Goal: Task Accomplishment & Management: Manage account settings

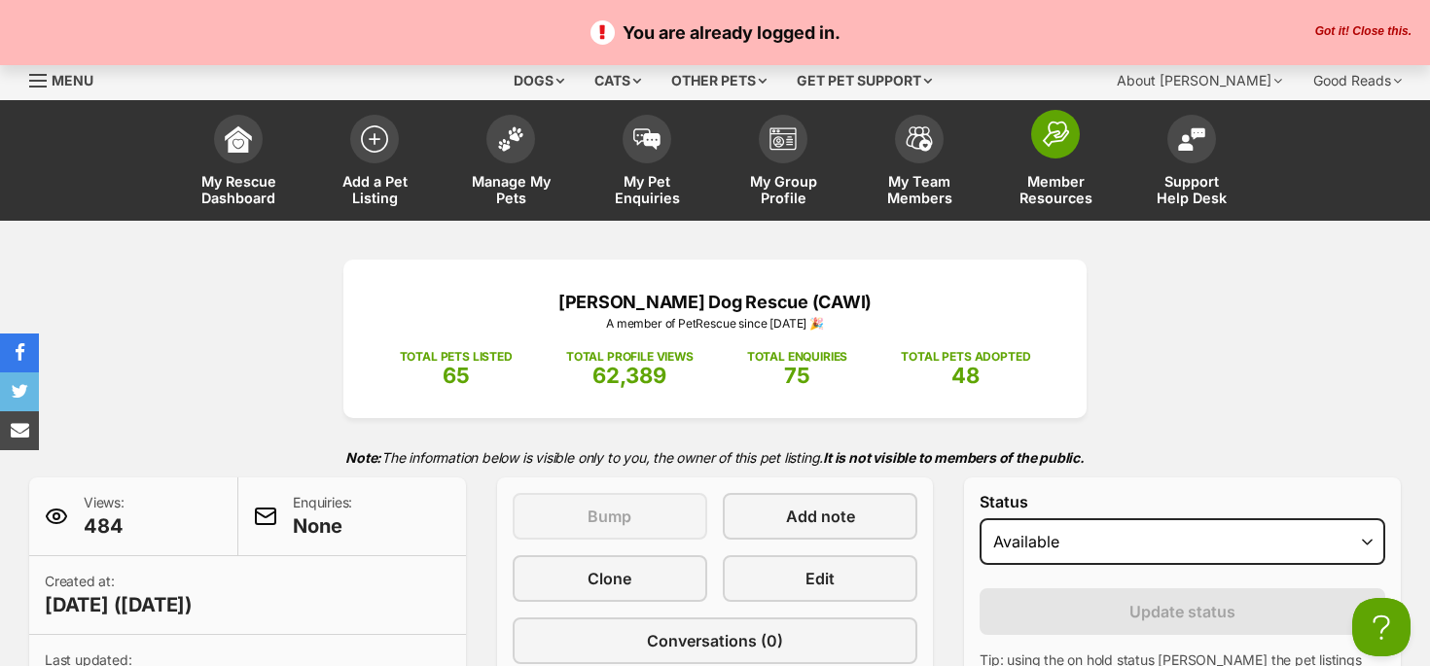
click at [1070, 169] on link "Member Resources" at bounding box center [1055, 163] width 136 height 116
click at [243, 141] on img at bounding box center [238, 134] width 27 height 27
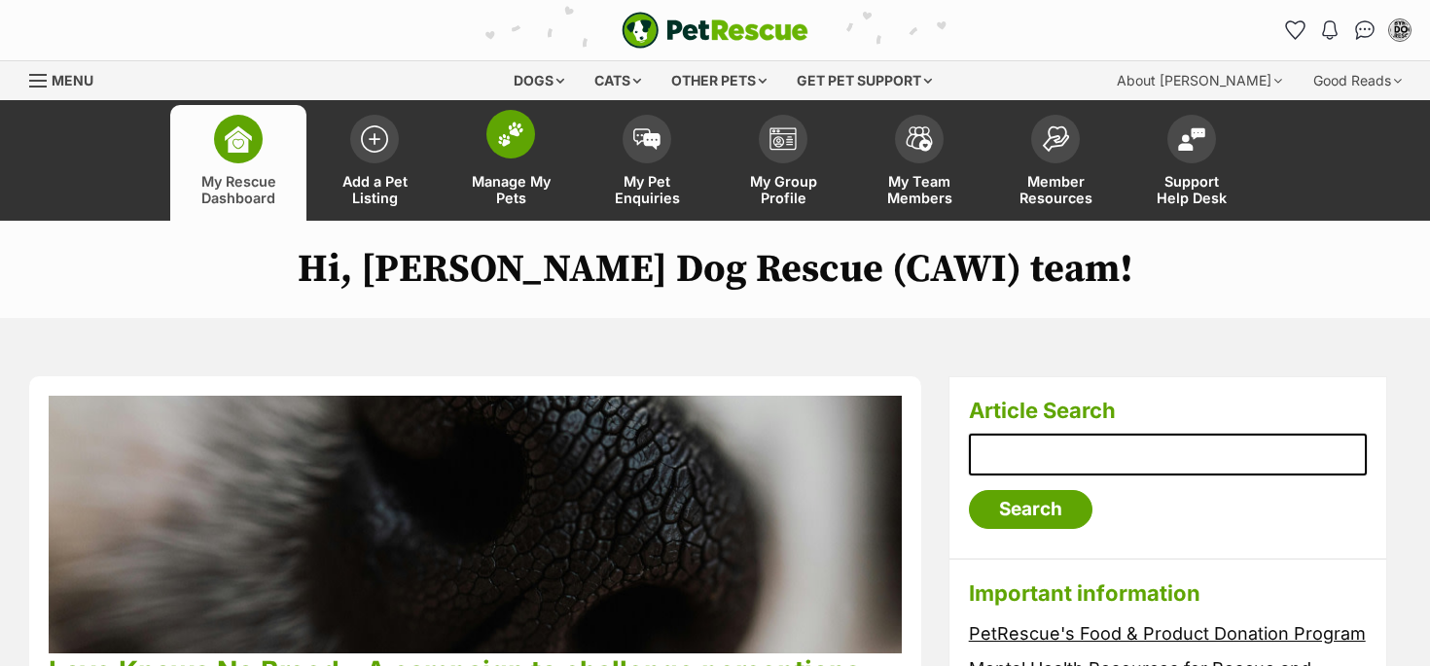
click at [500, 183] on span "Manage My Pets" at bounding box center [511, 189] width 88 height 33
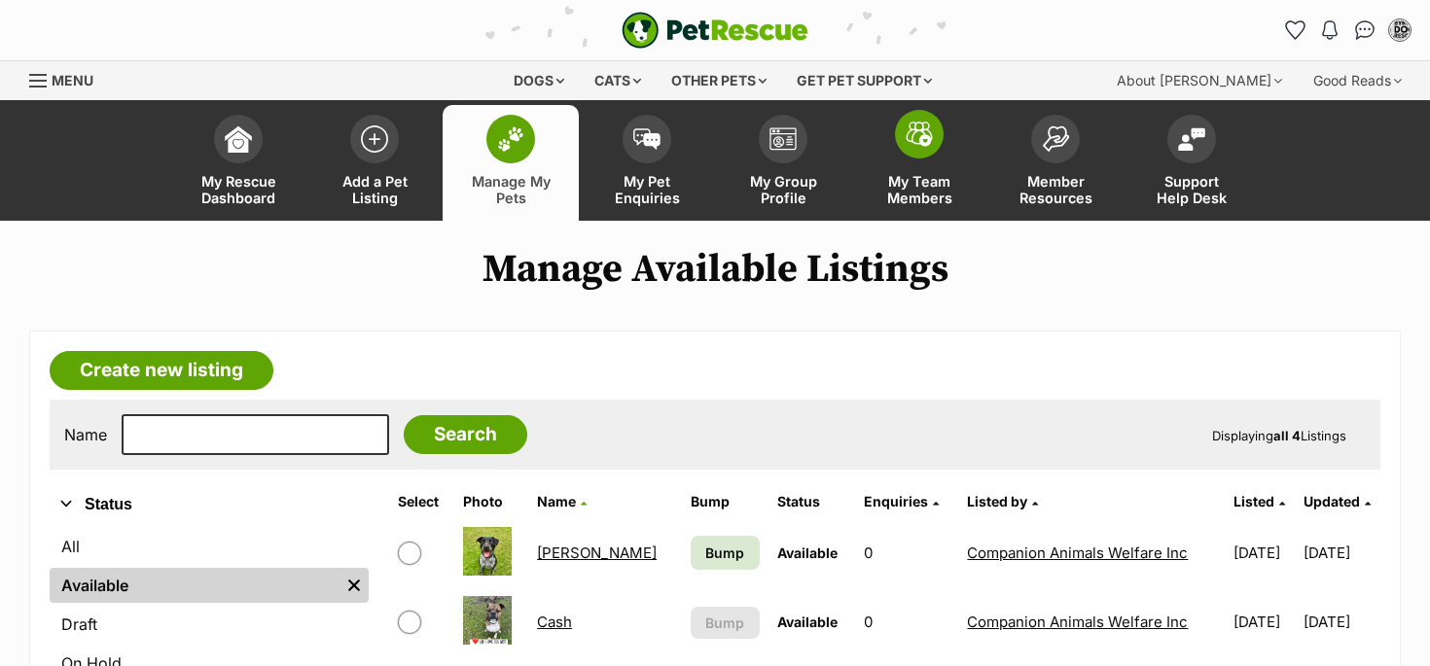
click at [885, 186] on span "My Team Members" at bounding box center [920, 189] width 88 height 33
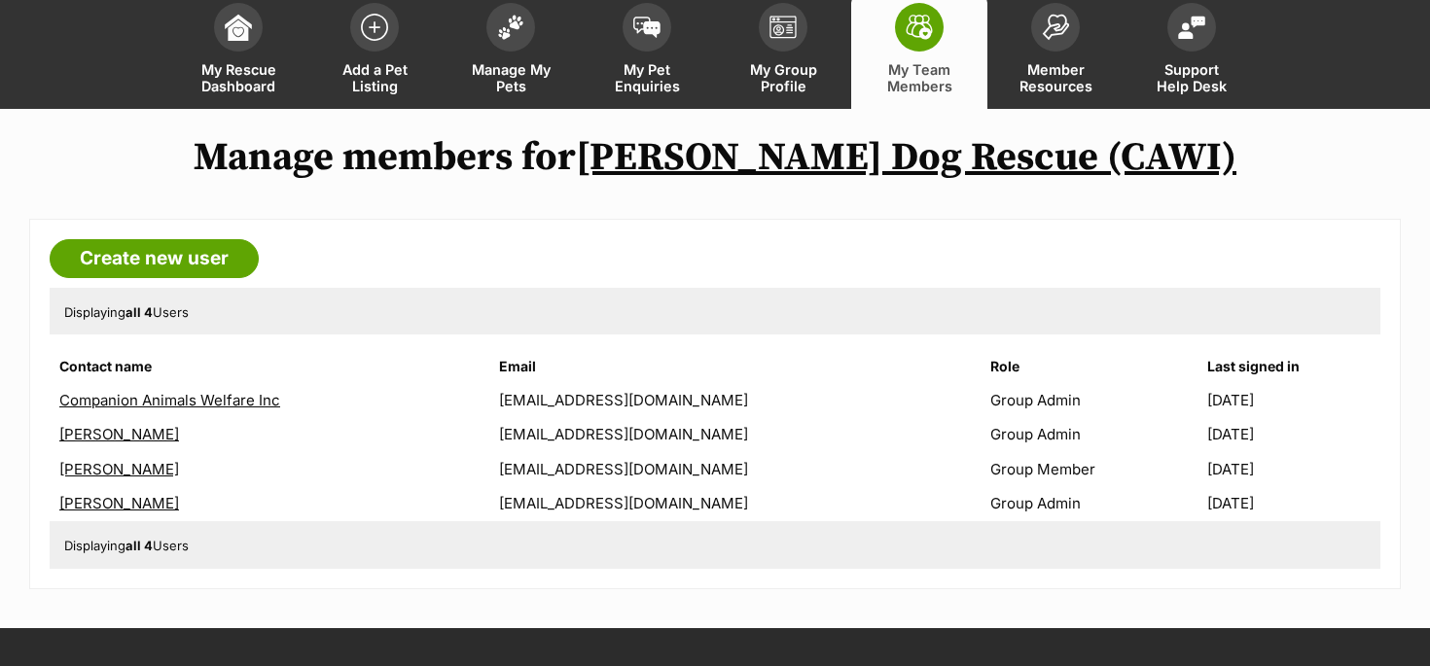
click at [95, 435] on link "Di Browne" at bounding box center [119, 434] width 120 height 18
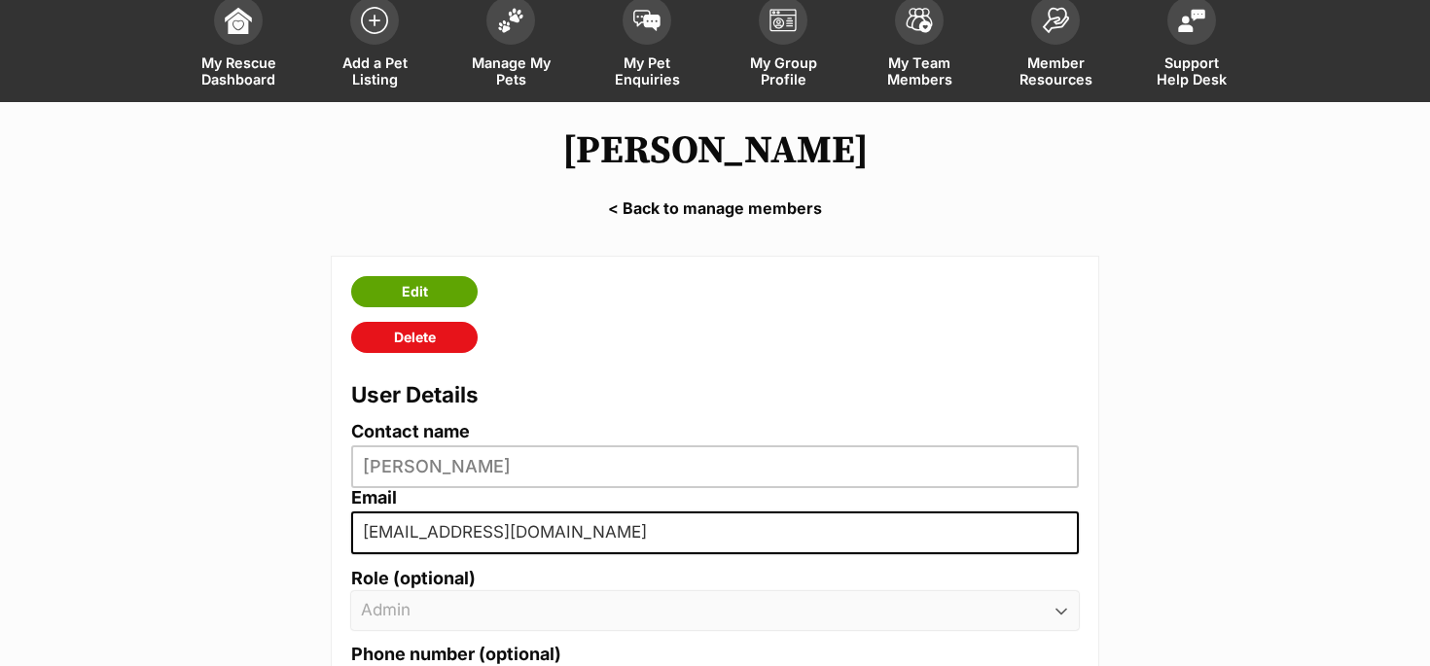
scroll to position [120, 0]
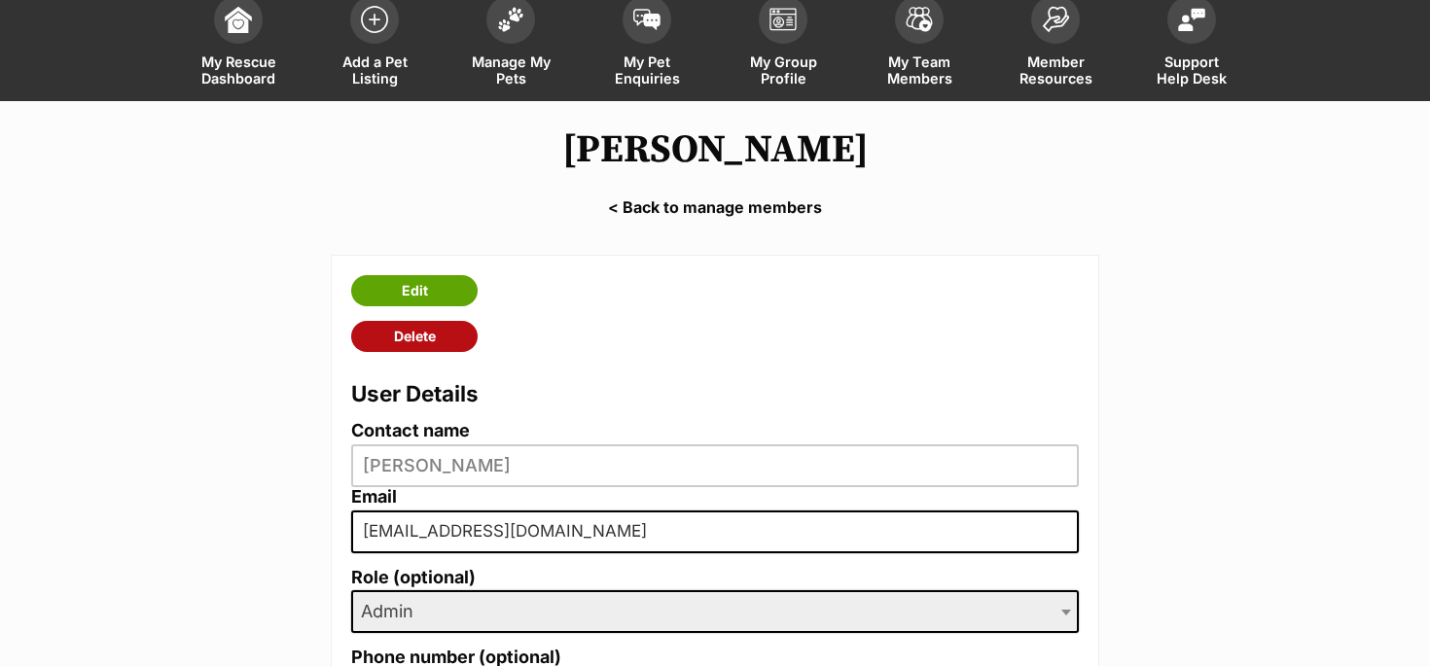
click at [440, 336] on link "Delete" at bounding box center [414, 336] width 126 height 31
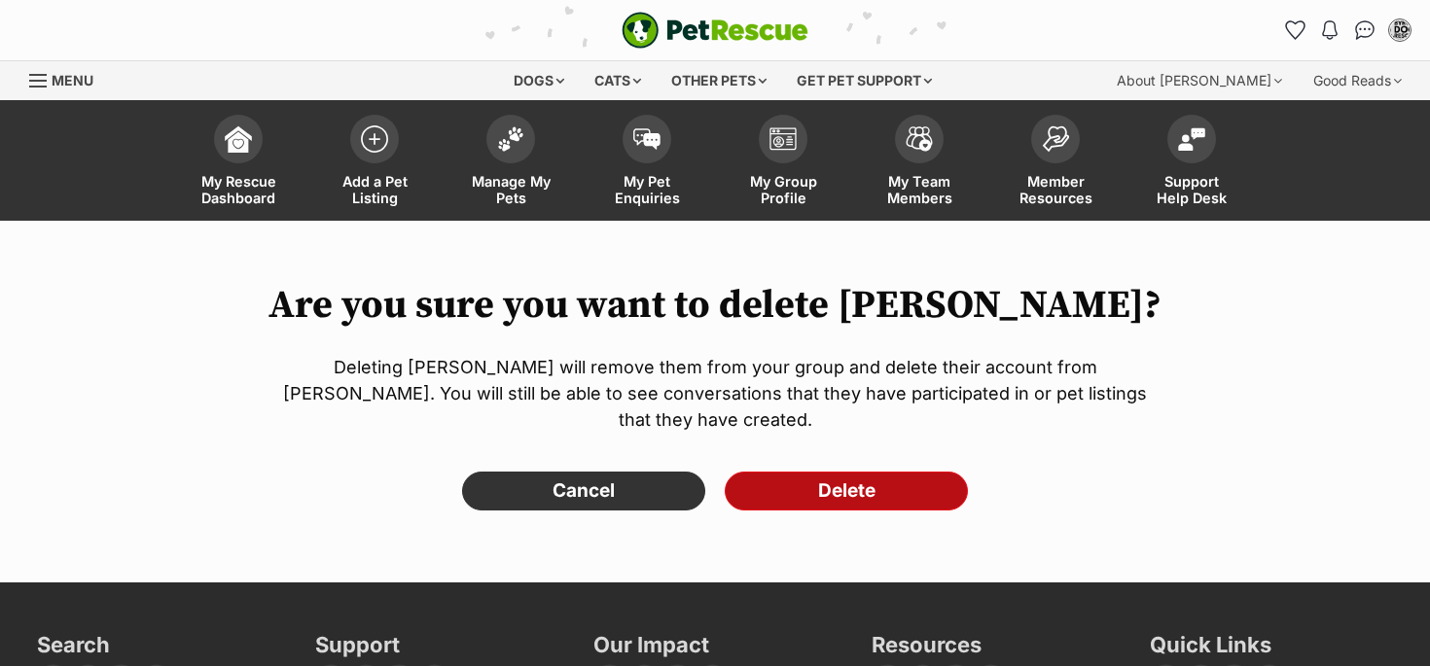
click at [828, 472] on input "Delete" at bounding box center [846, 491] width 243 height 39
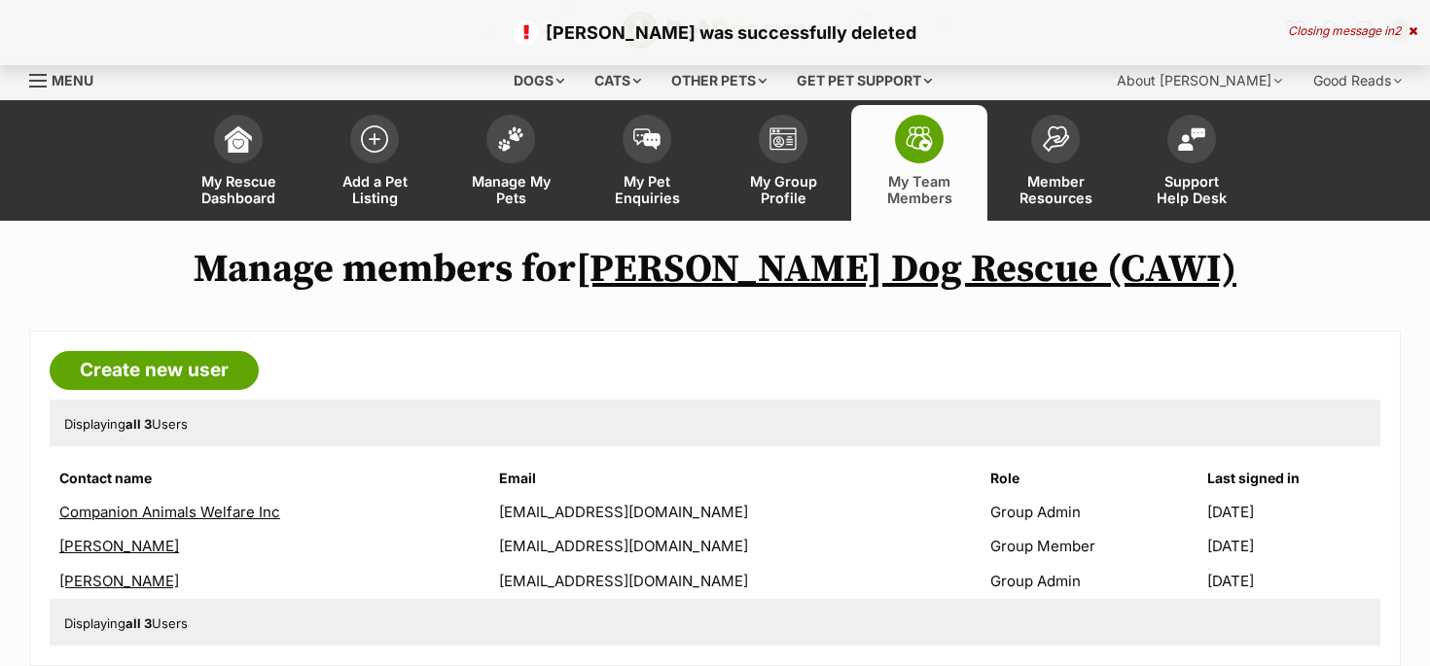
click at [141, 550] on link "[PERSON_NAME]" at bounding box center [119, 546] width 120 height 18
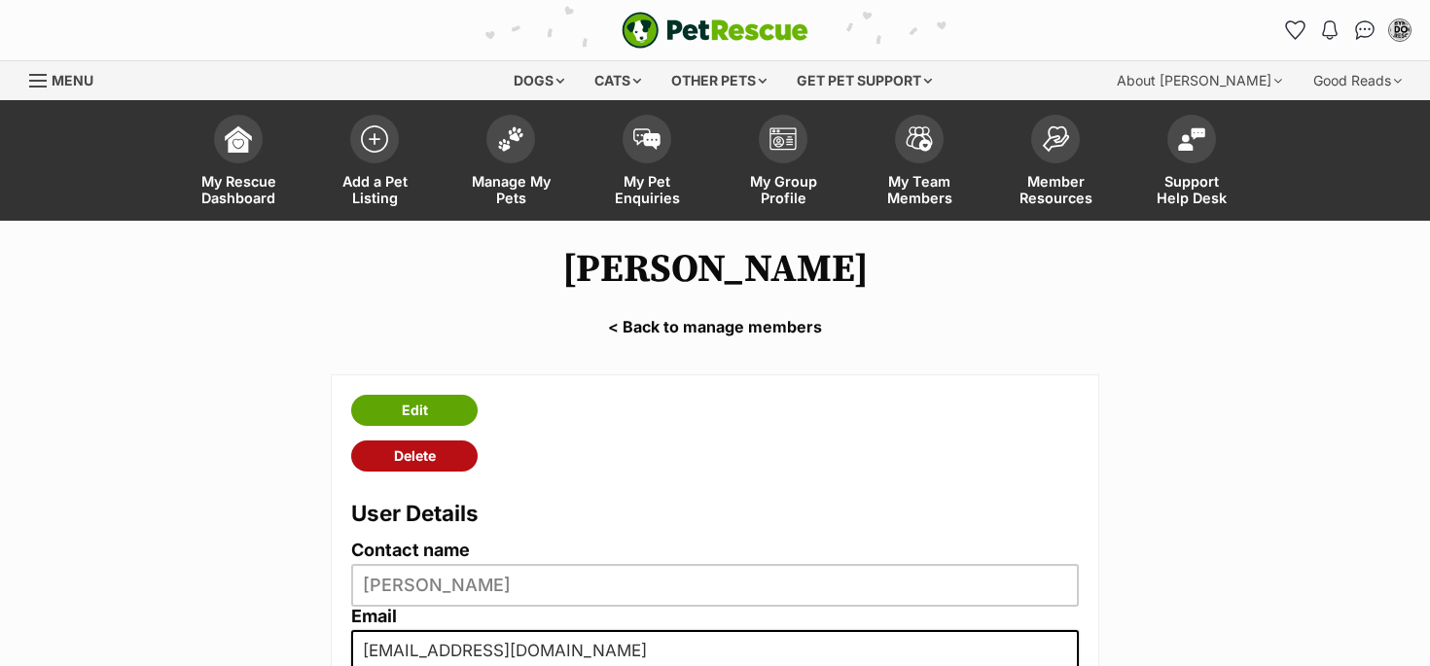
click at [444, 454] on link "Delete" at bounding box center [414, 456] width 126 height 31
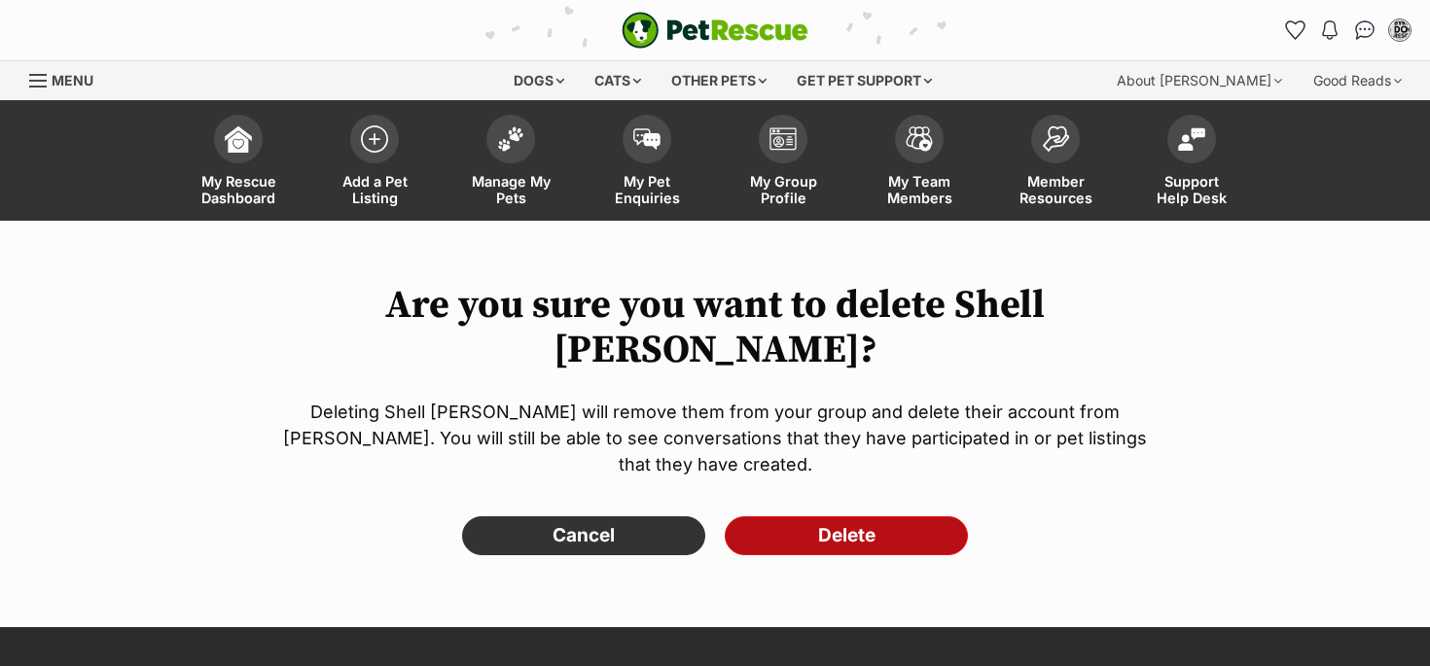
click at [853, 517] on input "Delete" at bounding box center [846, 536] width 243 height 39
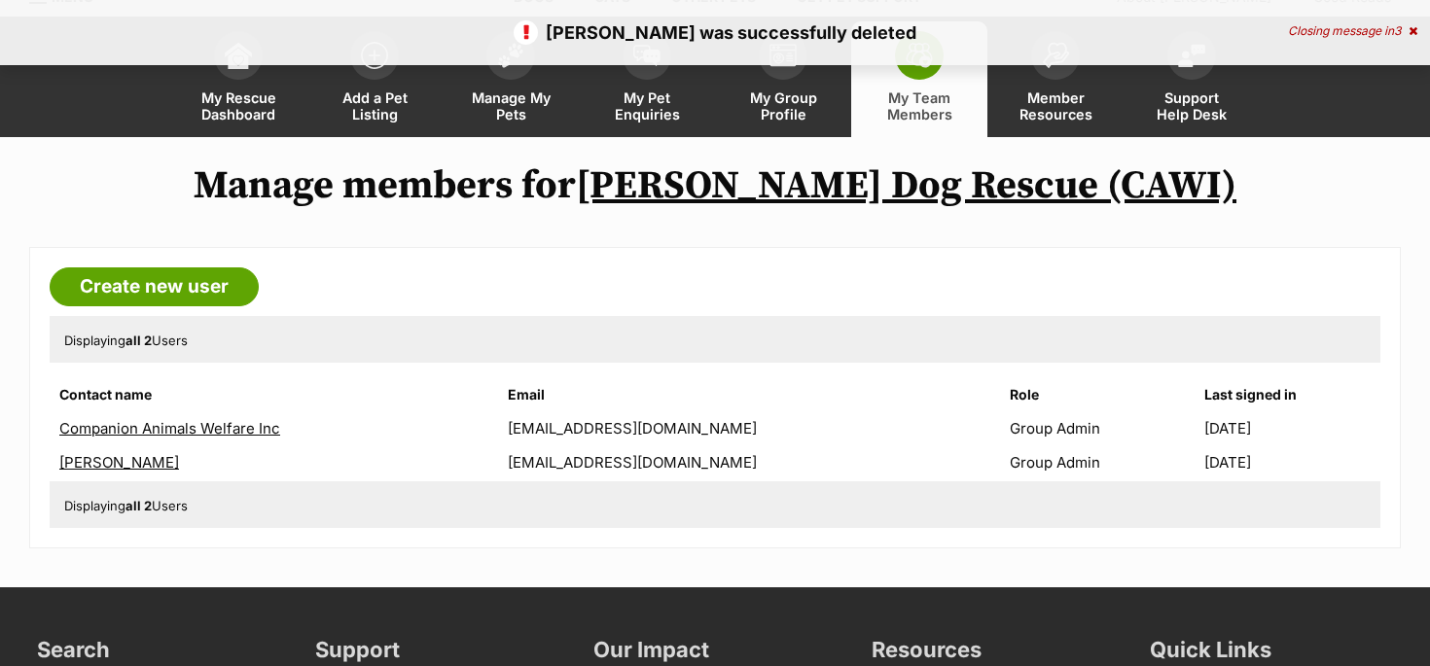
scroll to position [90, 0]
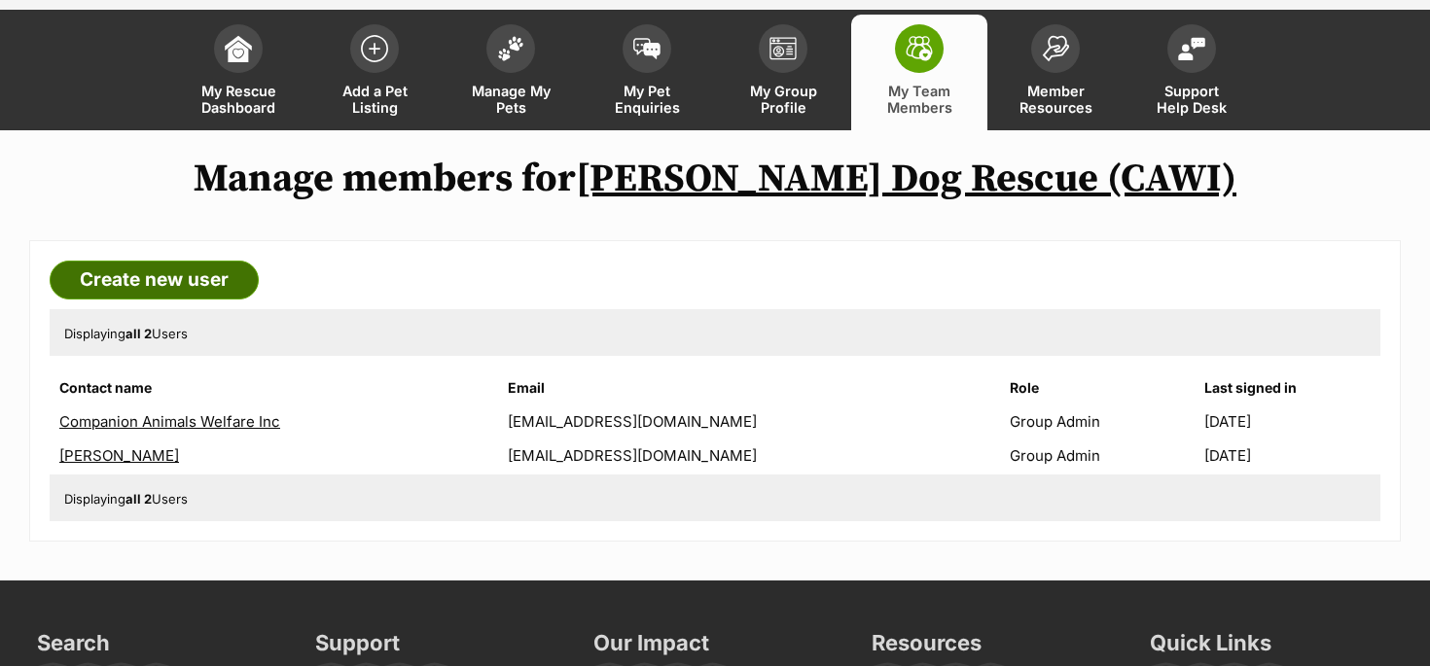
click at [175, 276] on link "Create new user" at bounding box center [154, 280] width 209 height 39
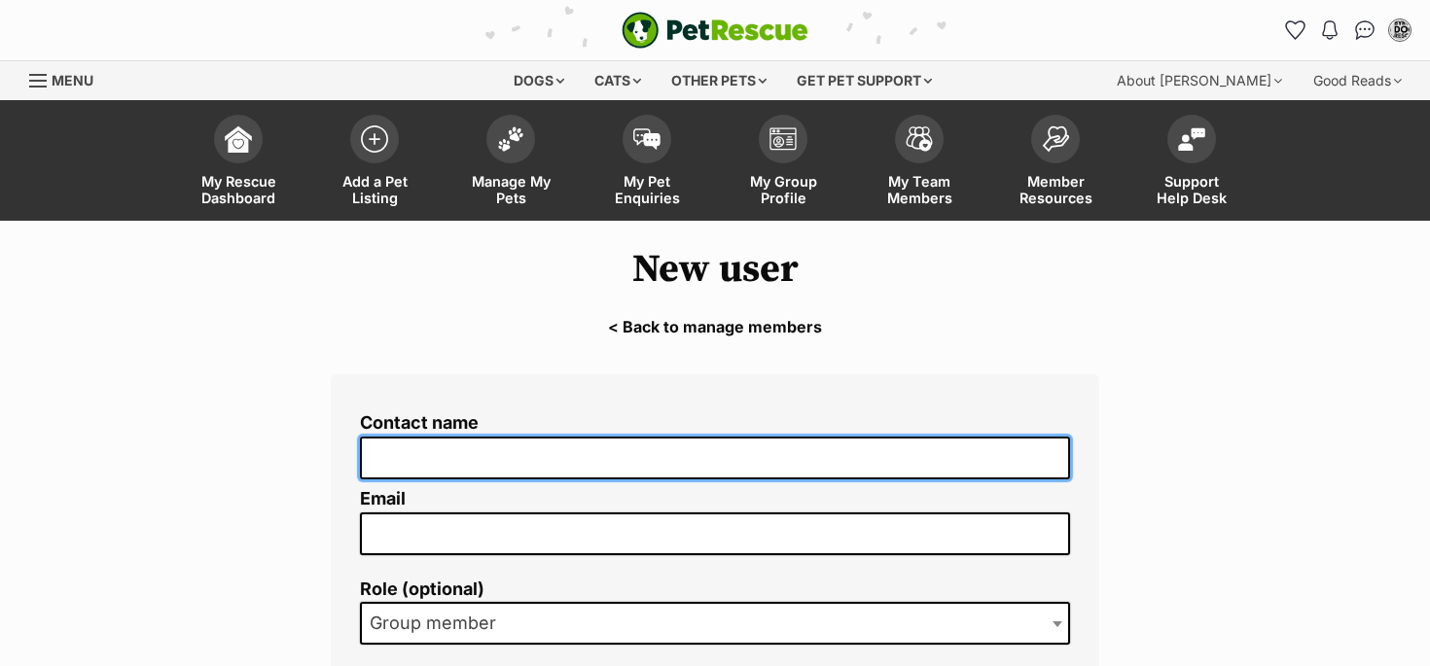
click at [437, 451] on input "Contact name" at bounding box center [715, 459] width 710 height 44
click at [455, 460] on input "[PERSON_NAME]" at bounding box center [715, 459] width 710 height 44
type input "[PERSON_NAME]"
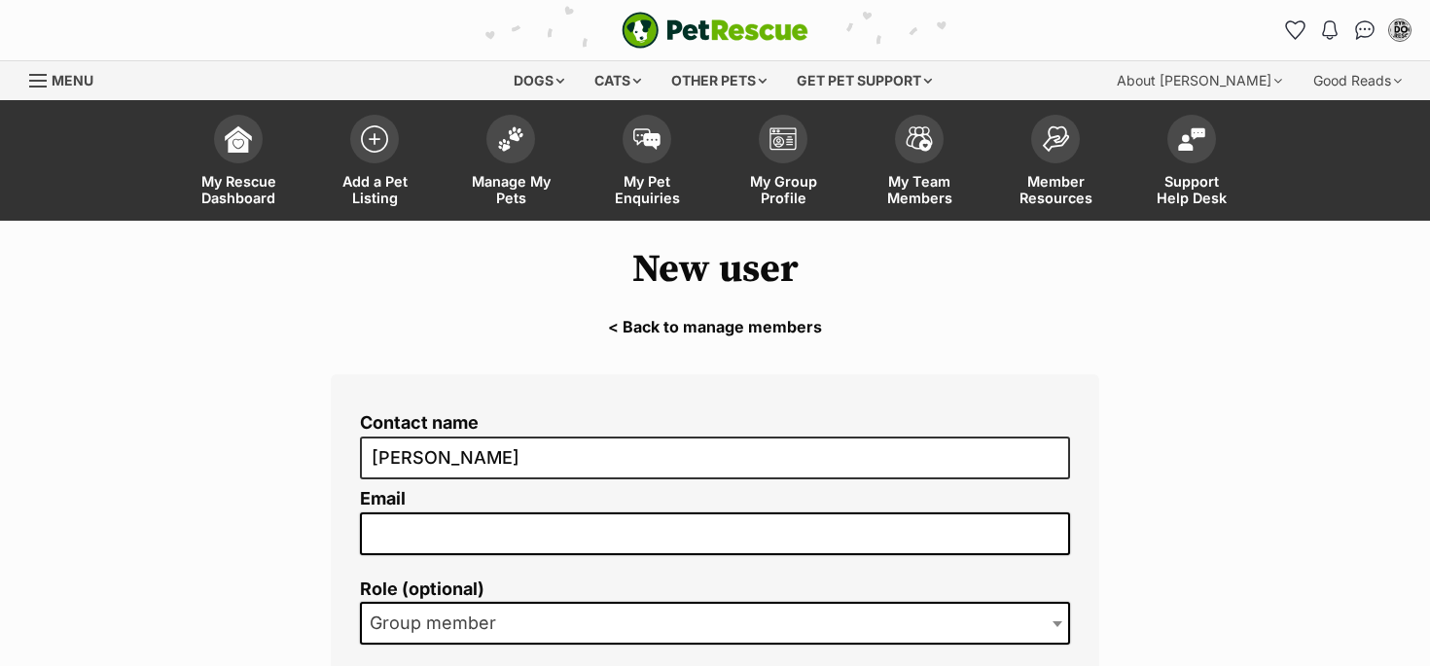
click at [396, 531] on input "Email" at bounding box center [715, 534] width 710 height 43
paste input "[EMAIL_ADDRESS][DOMAIN_NAME]"
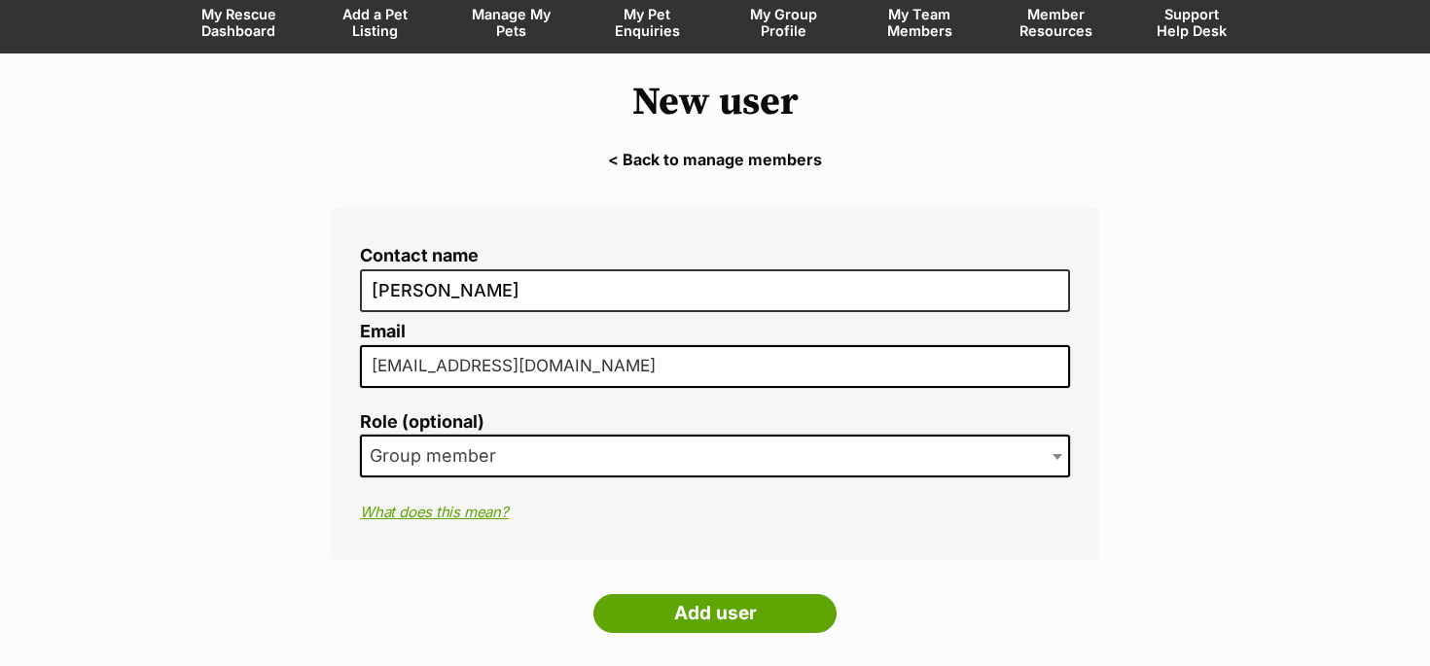
scroll to position [189, 0]
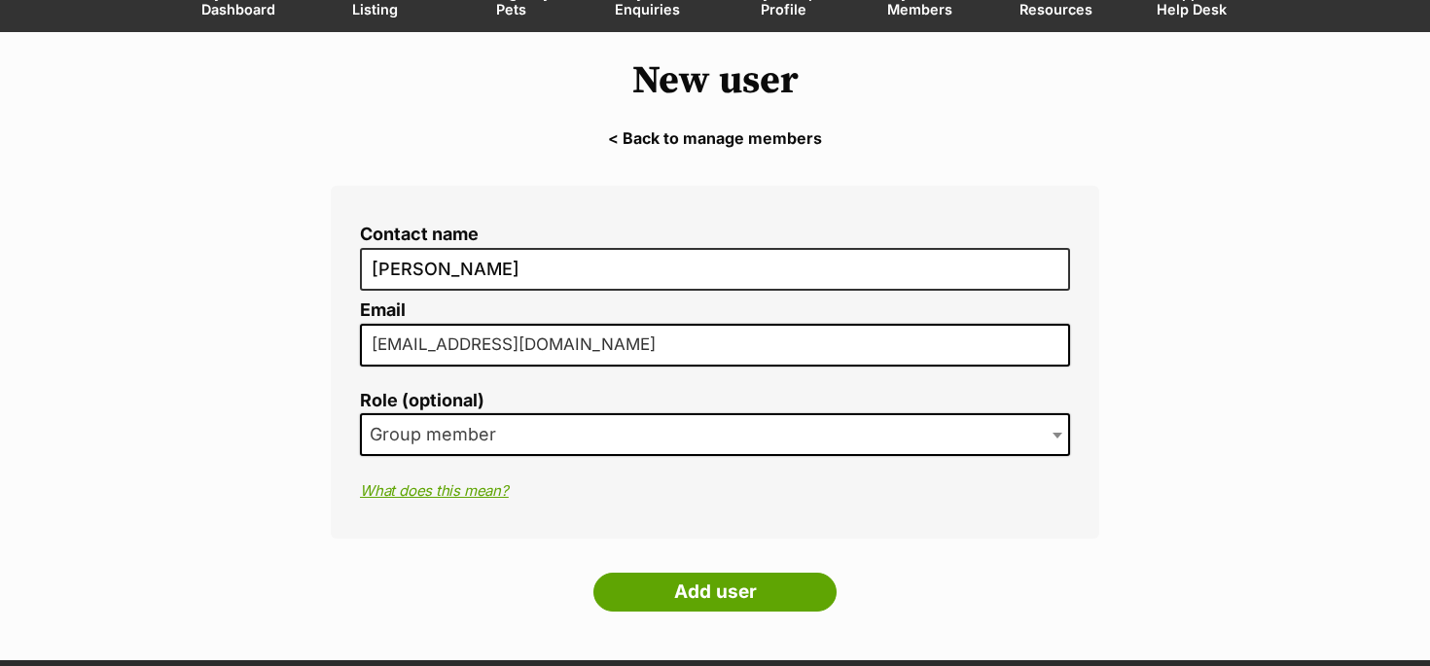
type input "[EMAIL_ADDRESS][DOMAIN_NAME]"
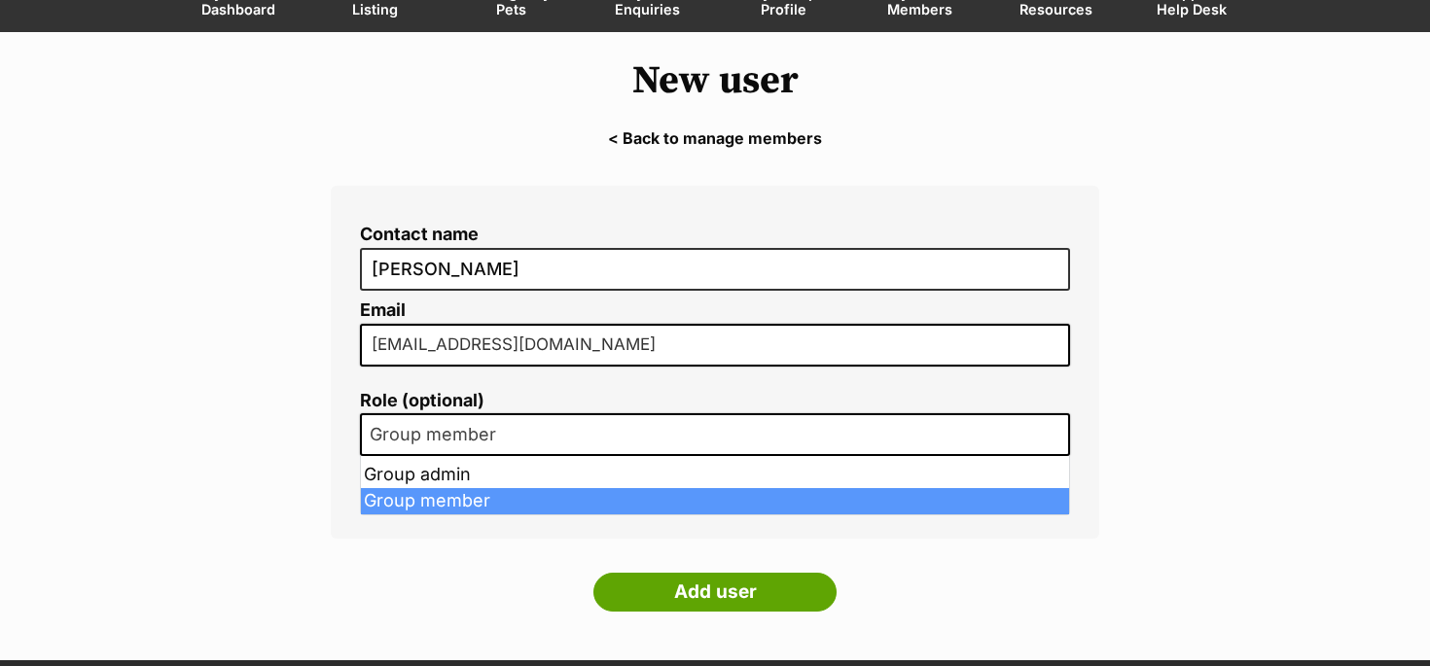
click at [1056, 436] on b at bounding box center [1058, 436] width 10 height 6
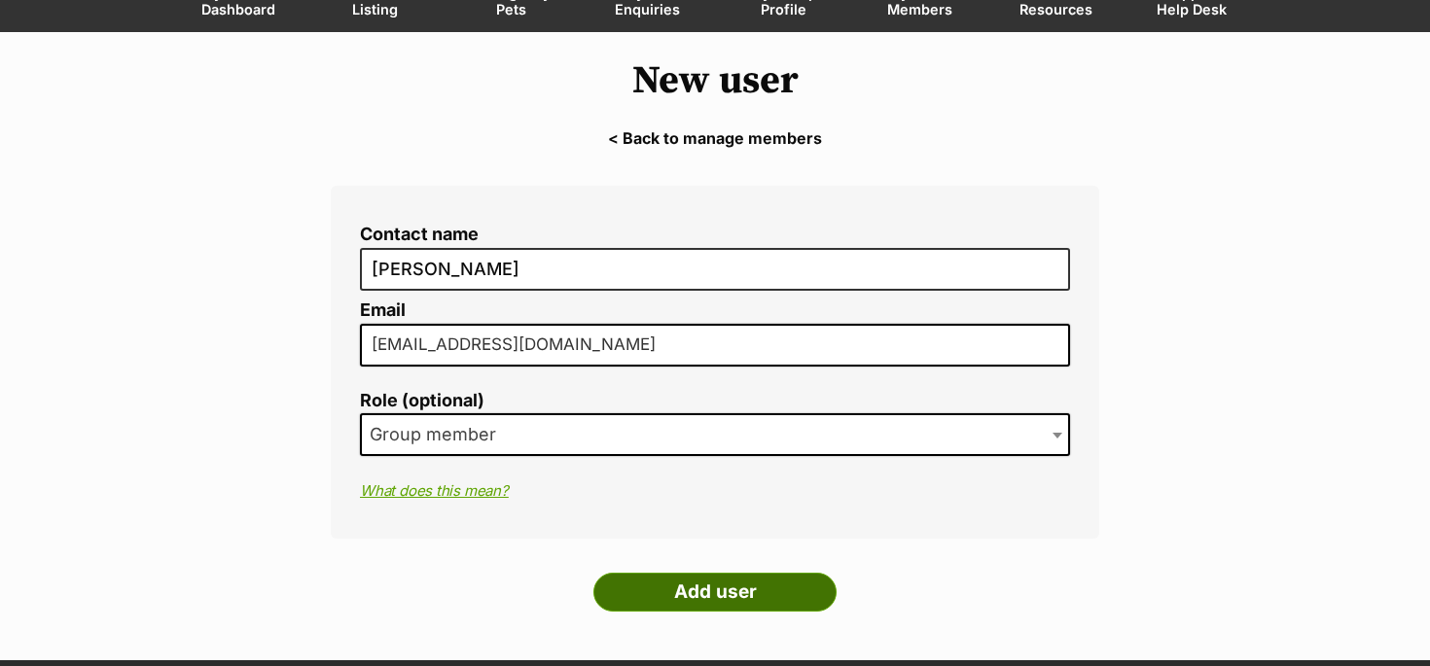
click at [742, 597] on input "Add user" at bounding box center [714, 592] width 243 height 39
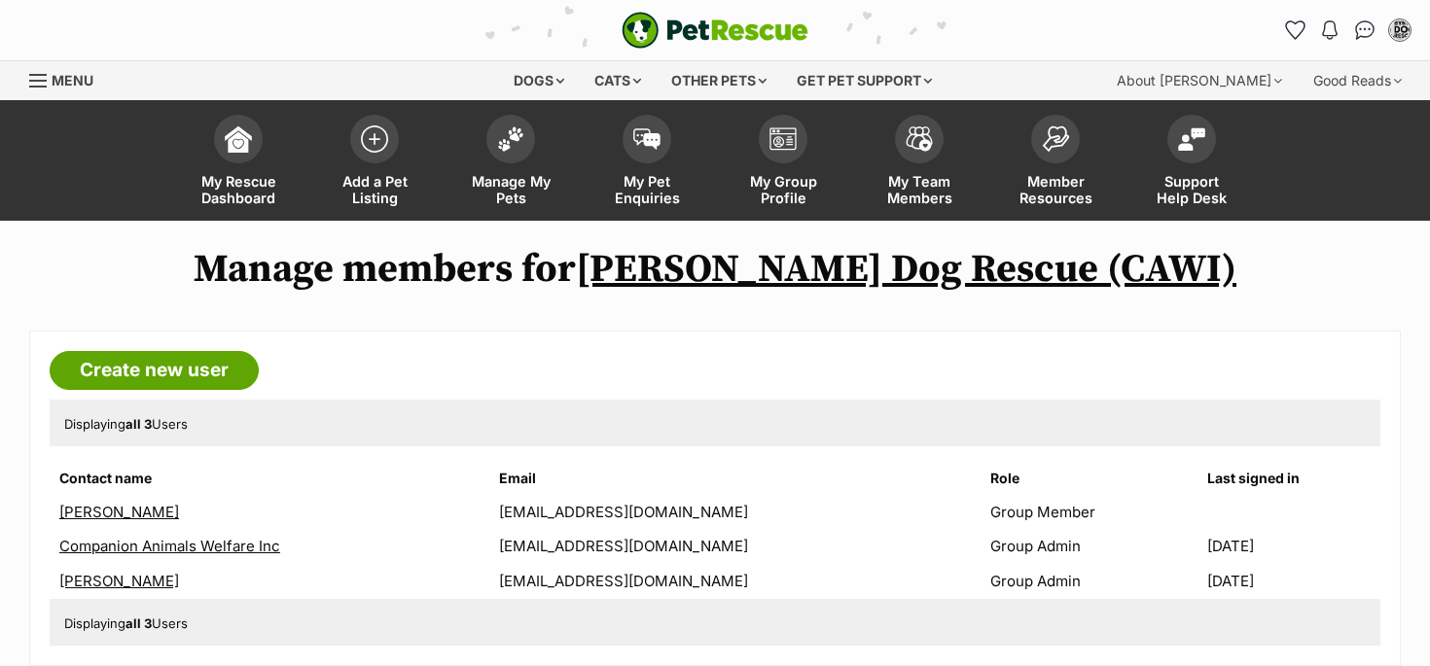
click at [119, 509] on link "[PERSON_NAME]" at bounding box center [119, 512] width 120 height 18
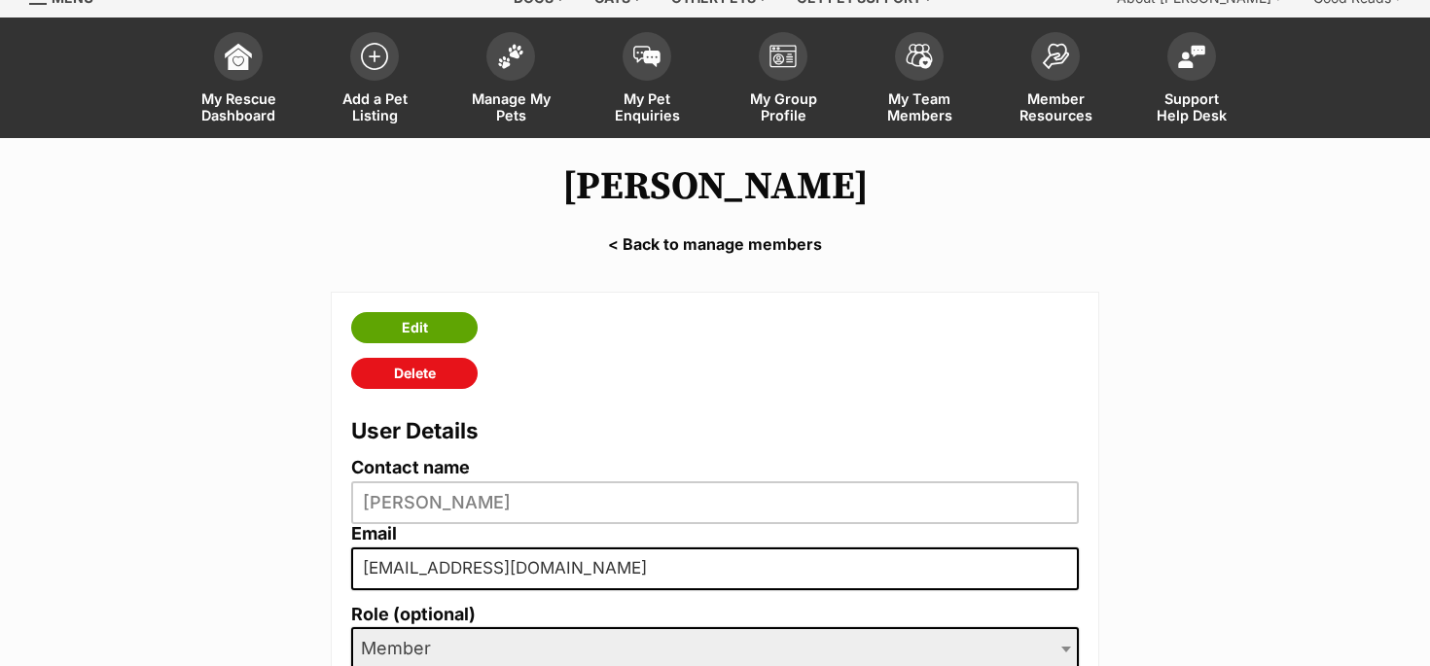
scroll to position [106, 0]
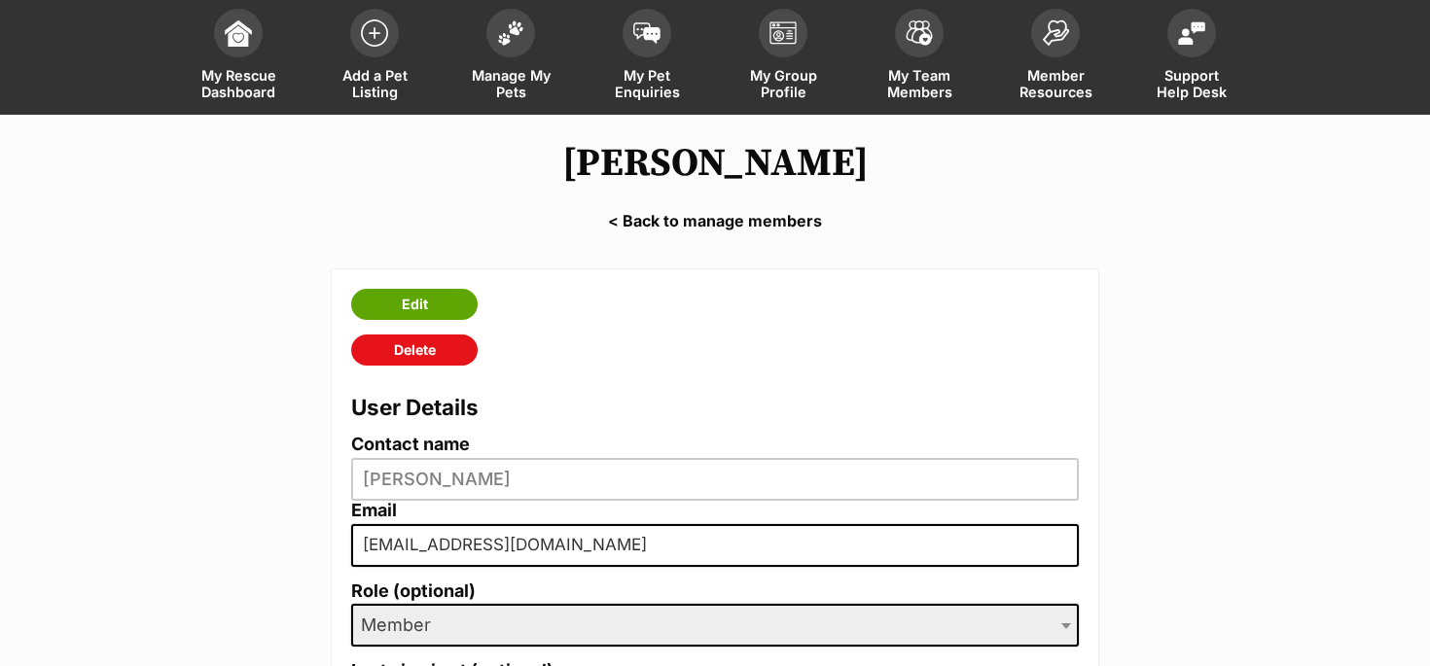
click at [335, 544] on div "Edit Delete User Details Contact name Julia Buckleton Email buckletonj@gmail.co…" at bounding box center [715, 541] width 769 height 547
click at [329, 541] on div "Edit Delete User Details Contact name Julia Buckleton Email buckletonj@gmail.co…" at bounding box center [715, 541] width 827 height 547
click at [420, 302] on link "Edit" at bounding box center [414, 304] width 126 height 31
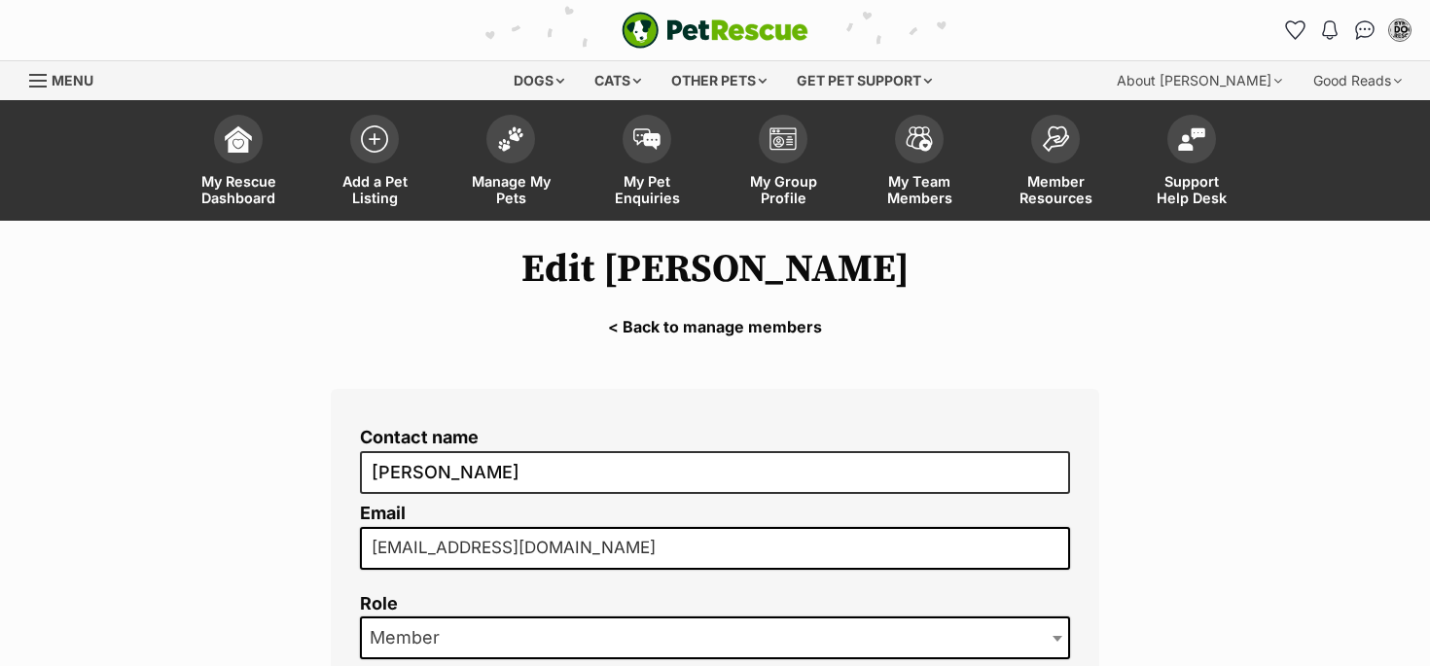
drag, startPoint x: 569, startPoint y: 551, endPoint x: 320, endPoint y: 549, distance: 249.1
type input "[EMAIL_ADDRESS][DOMAIN_NAME]"
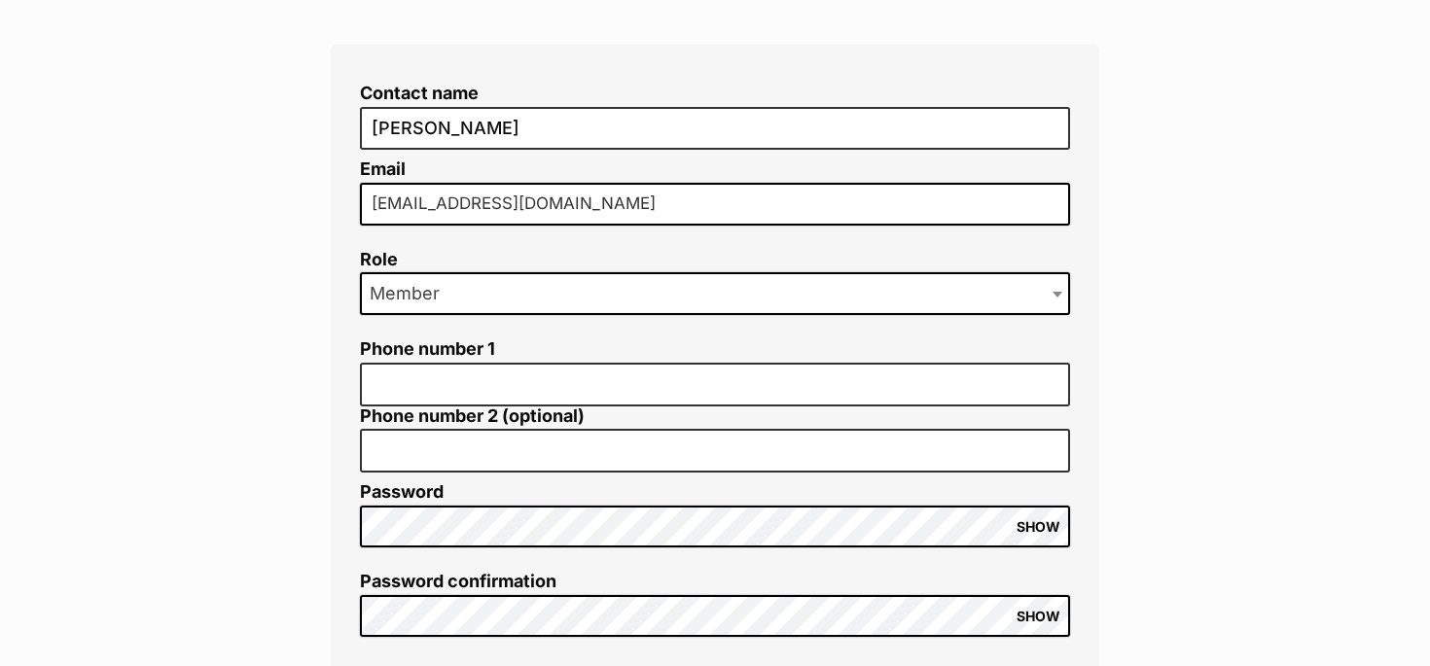
scroll to position [361, 0]
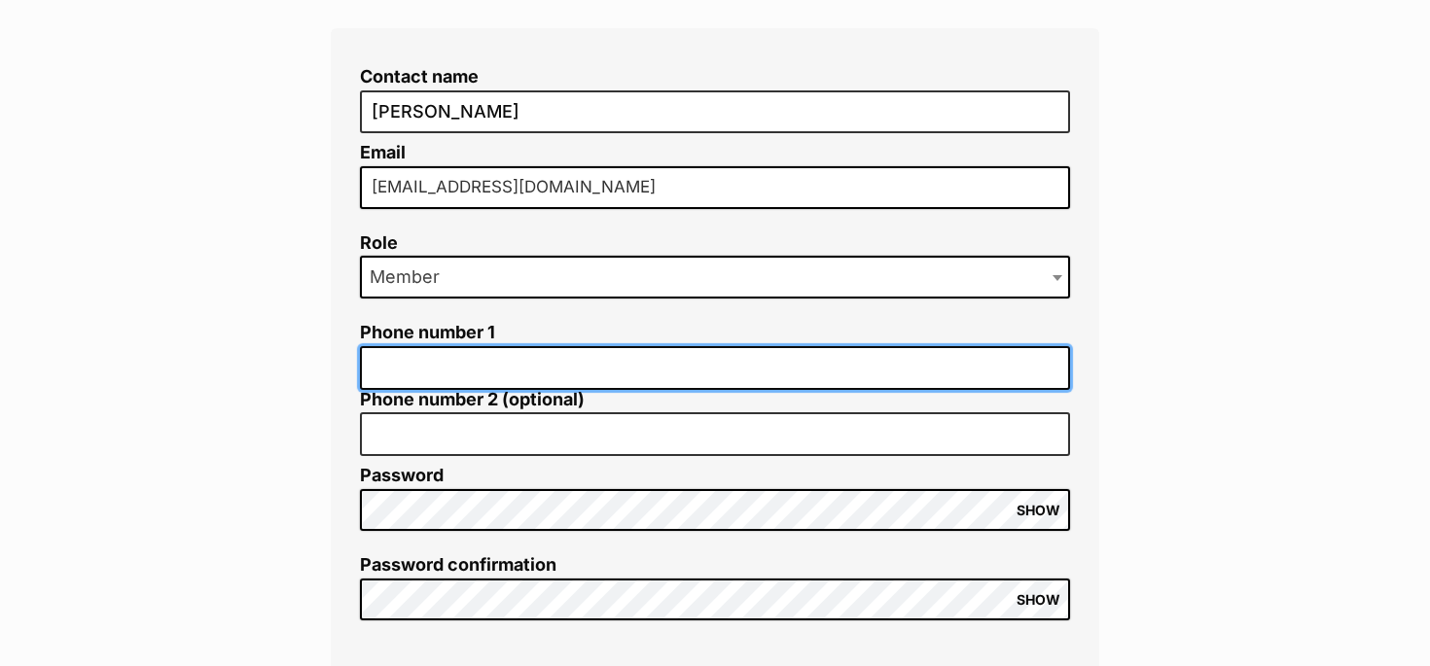
click at [449, 362] on input "Phone number 1" at bounding box center [715, 368] width 710 height 44
type input "0458461935"
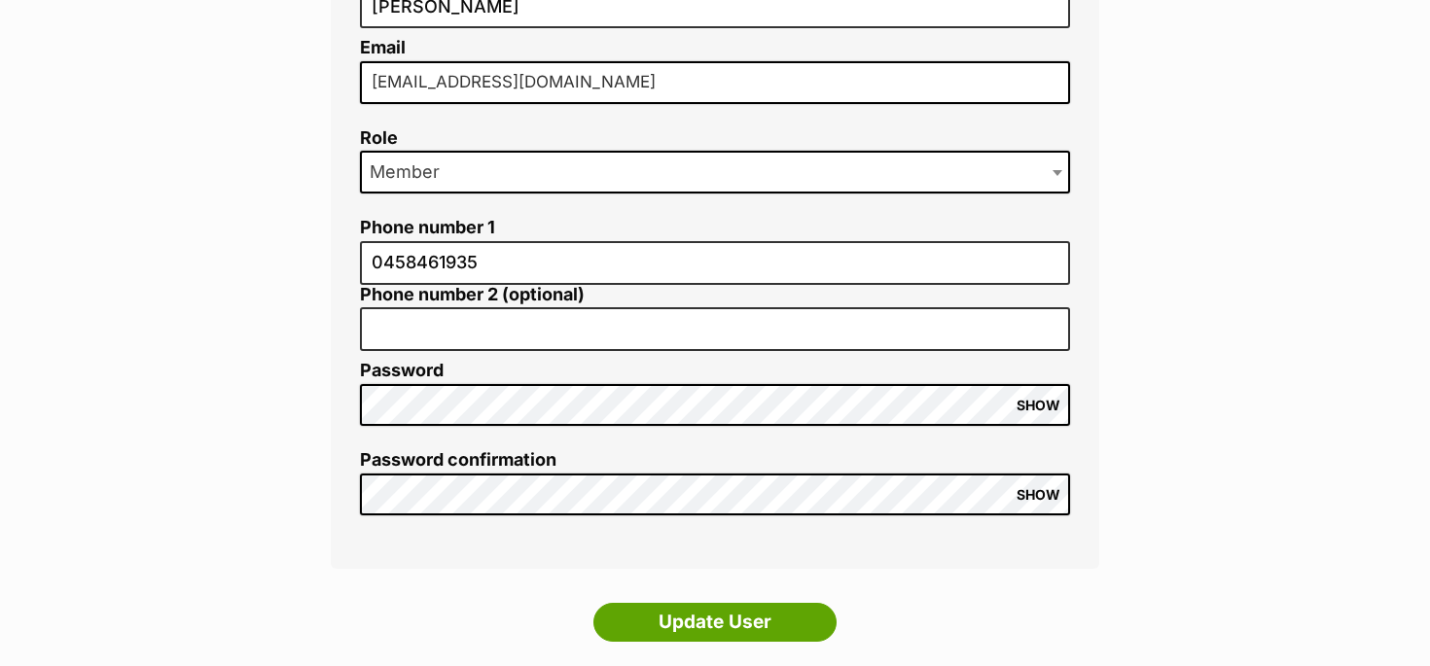
scroll to position [467, 0]
click at [1042, 403] on span "SHOW" at bounding box center [1039, 405] width 44 height 16
click at [1031, 499] on span "SHOW" at bounding box center [1039, 494] width 44 height 16
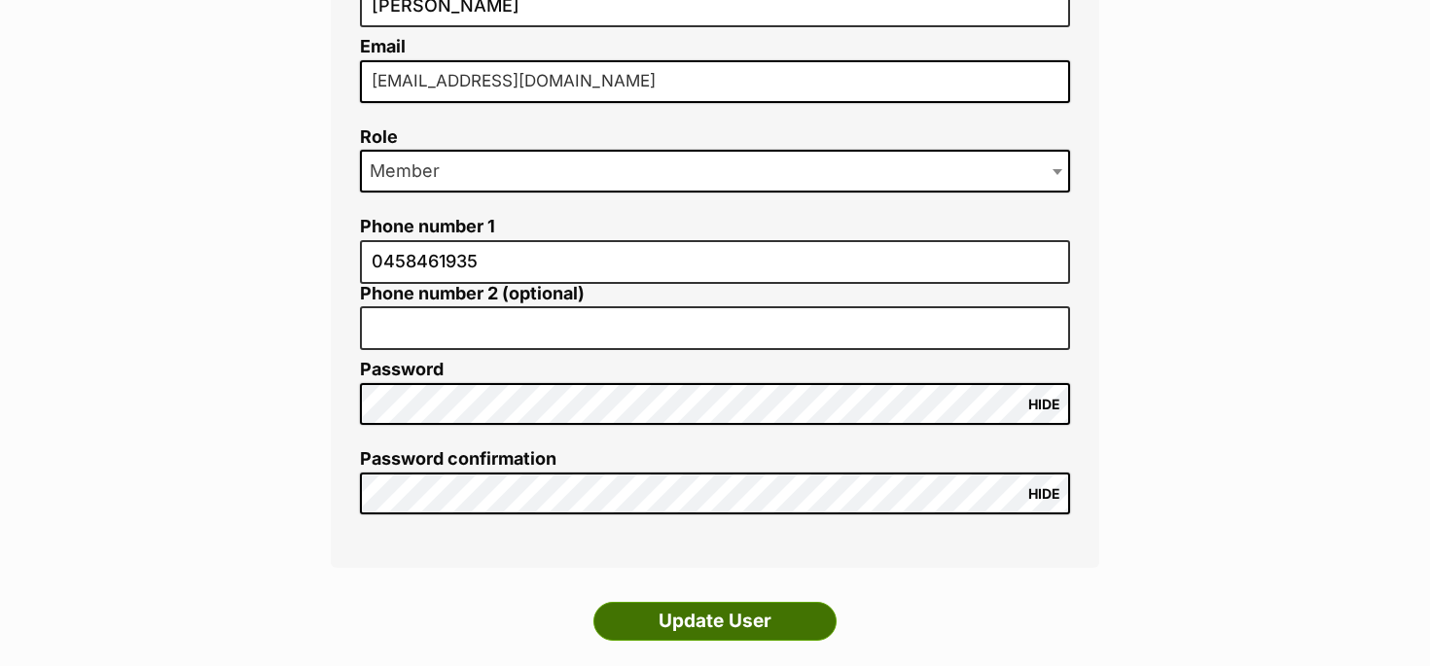
click at [735, 629] on input "Update User" at bounding box center [714, 621] width 243 height 39
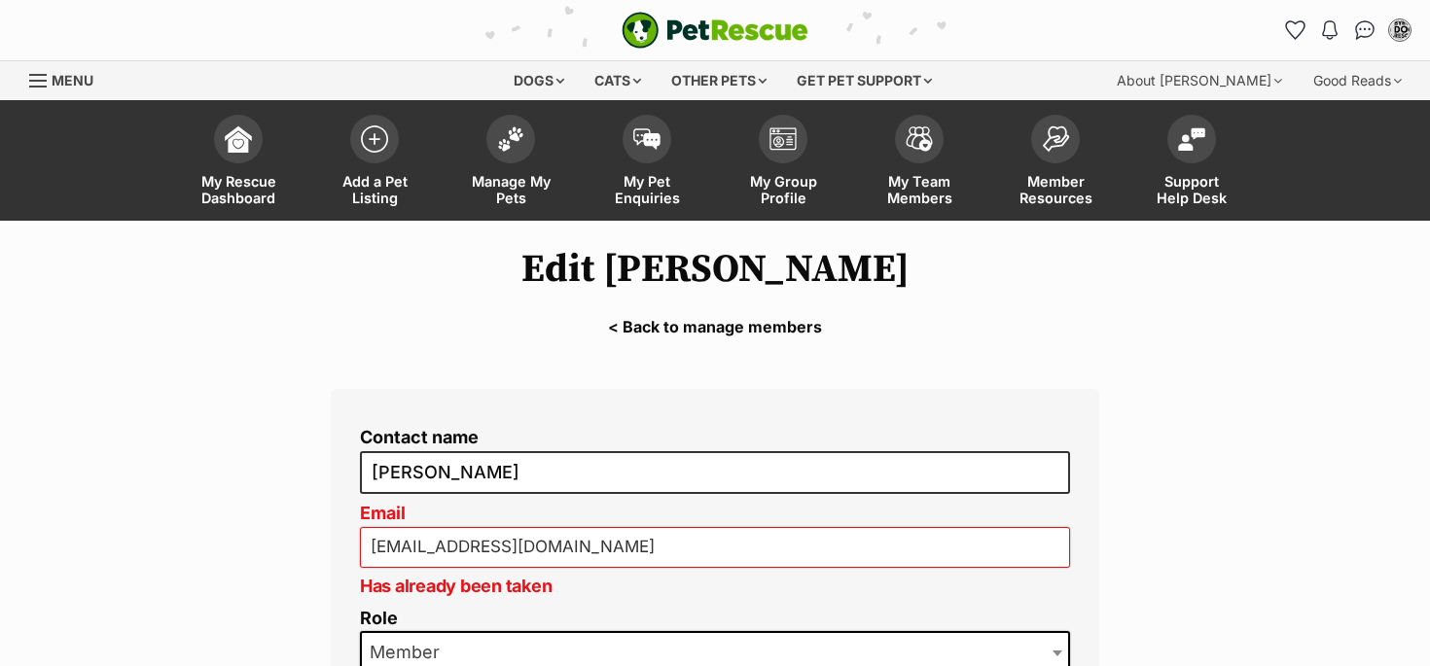
drag, startPoint x: 591, startPoint y: 550, endPoint x: 360, endPoint y: 545, distance: 230.6
click at [416, 541] on input "Email" at bounding box center [715, 547] width 710 height 41
paste input "[EMAIL_ADDRESS][DOMAIN_NAME]"
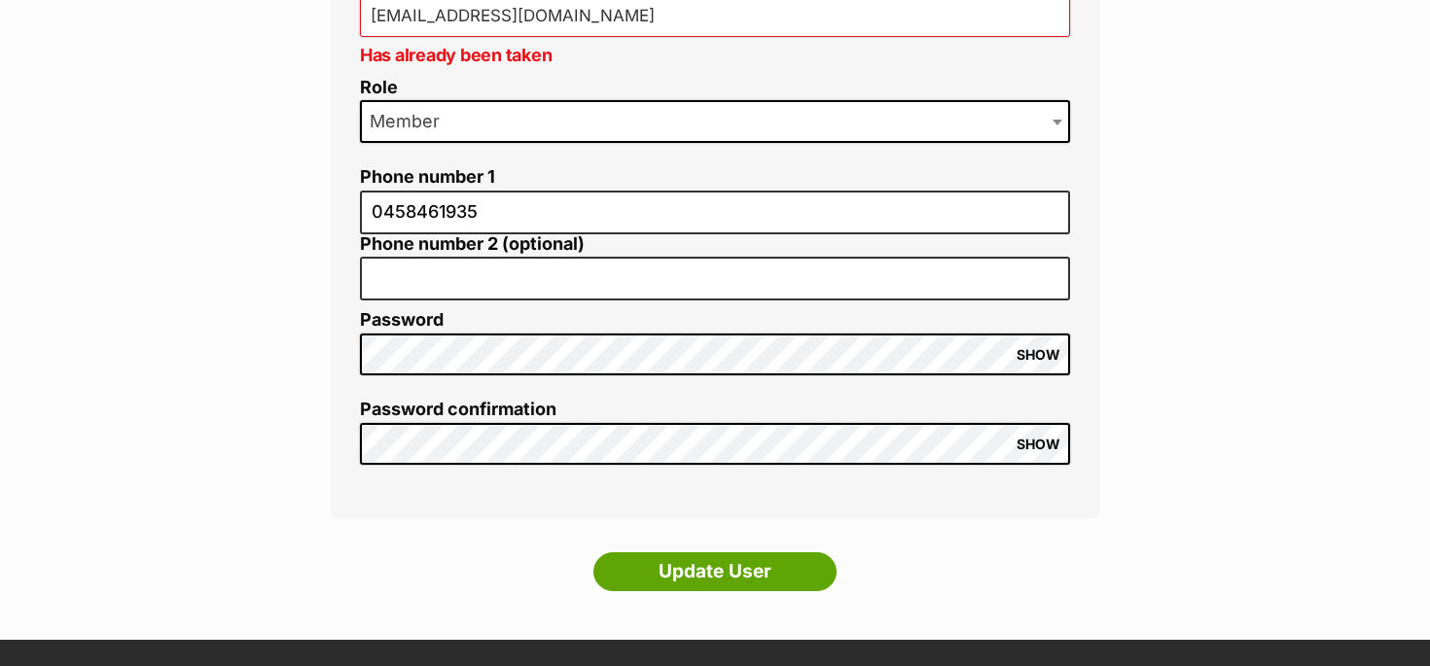
scroll to position [539, 0]
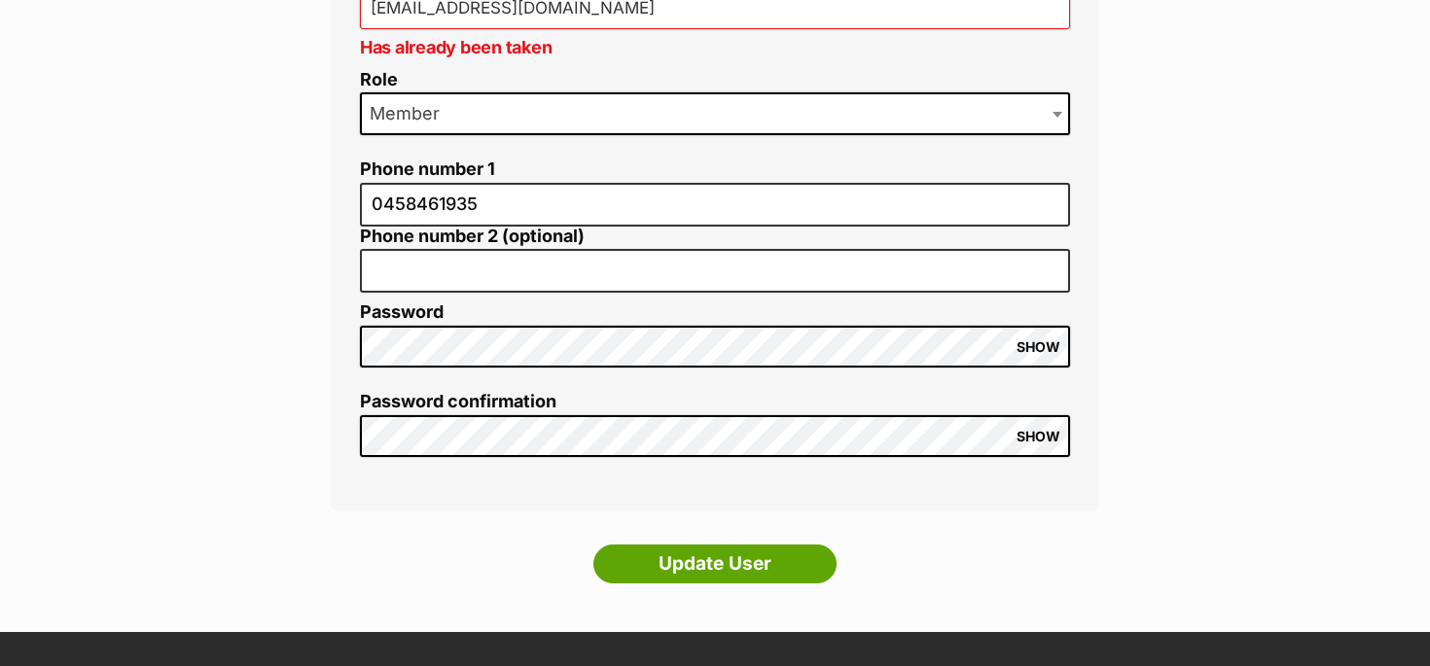
type input "[EMAIL_ADDRESS][DOMAIN_NAME]"
click at [1024, 352] on span "SHOW" at bounding box center [1039, 348] width 44 height 16
click at [308, 340] on div "Contact name Julia Buckleton Email buckletonj@gmail.com Has already been taken …" at bounding box center [715, 215] width 827 height 758
click at [1044, 439] on span "SHOW" at bounding box center [1039, 437] width 44 height 16
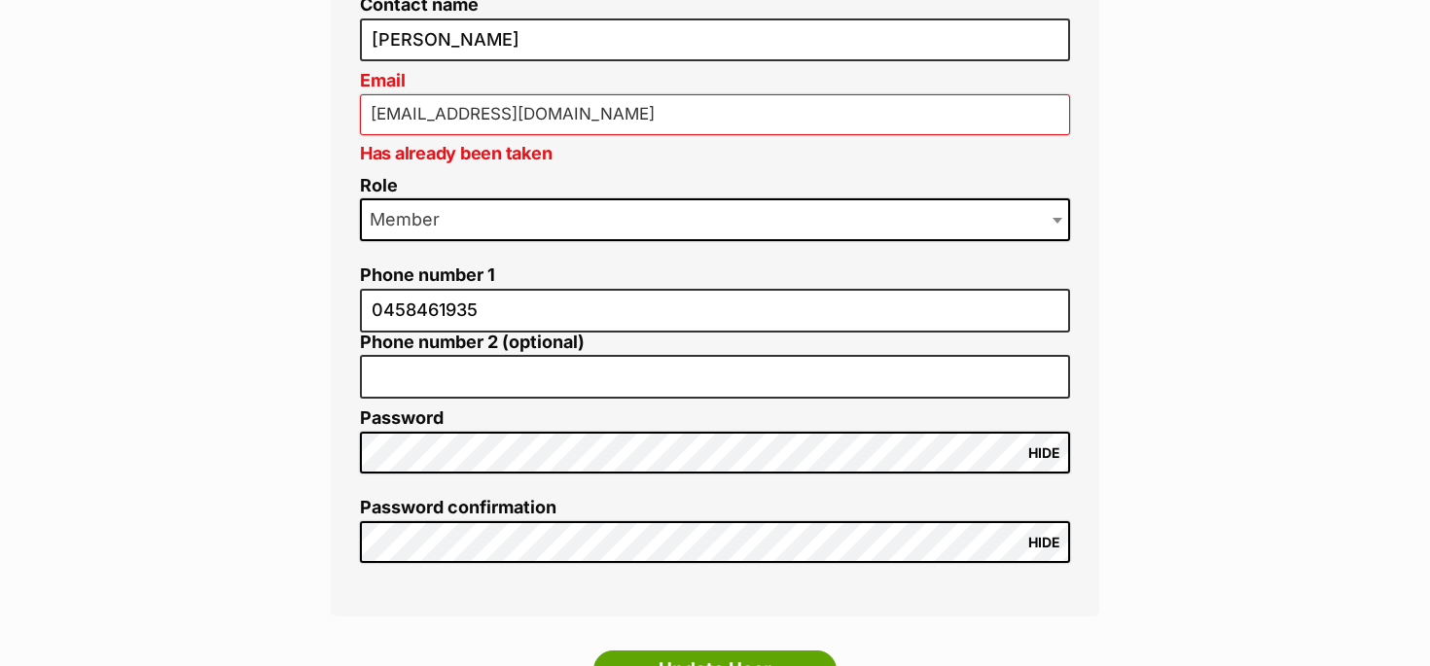
scroll to position [432, 0]
click at [594, 150] on p "Has already been taken" at bounding box center [715, 154] width 710 height 26
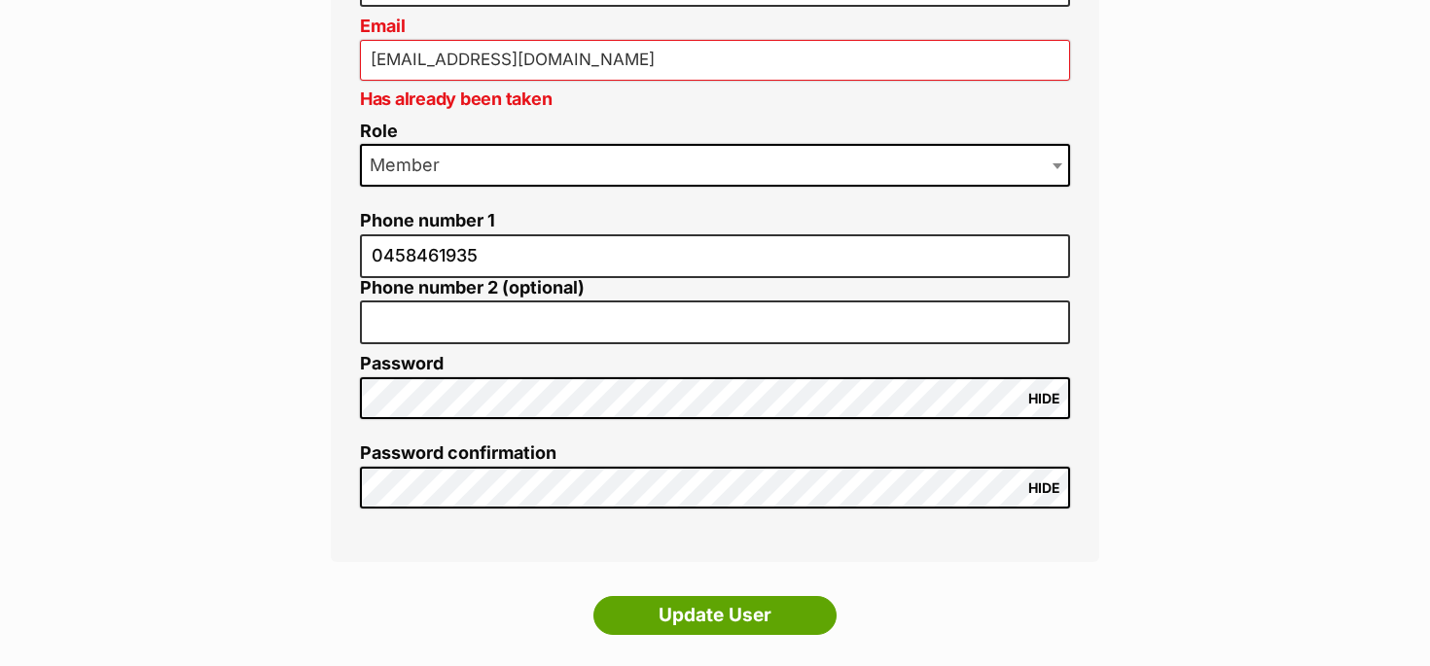
scroll to position [499, 0]
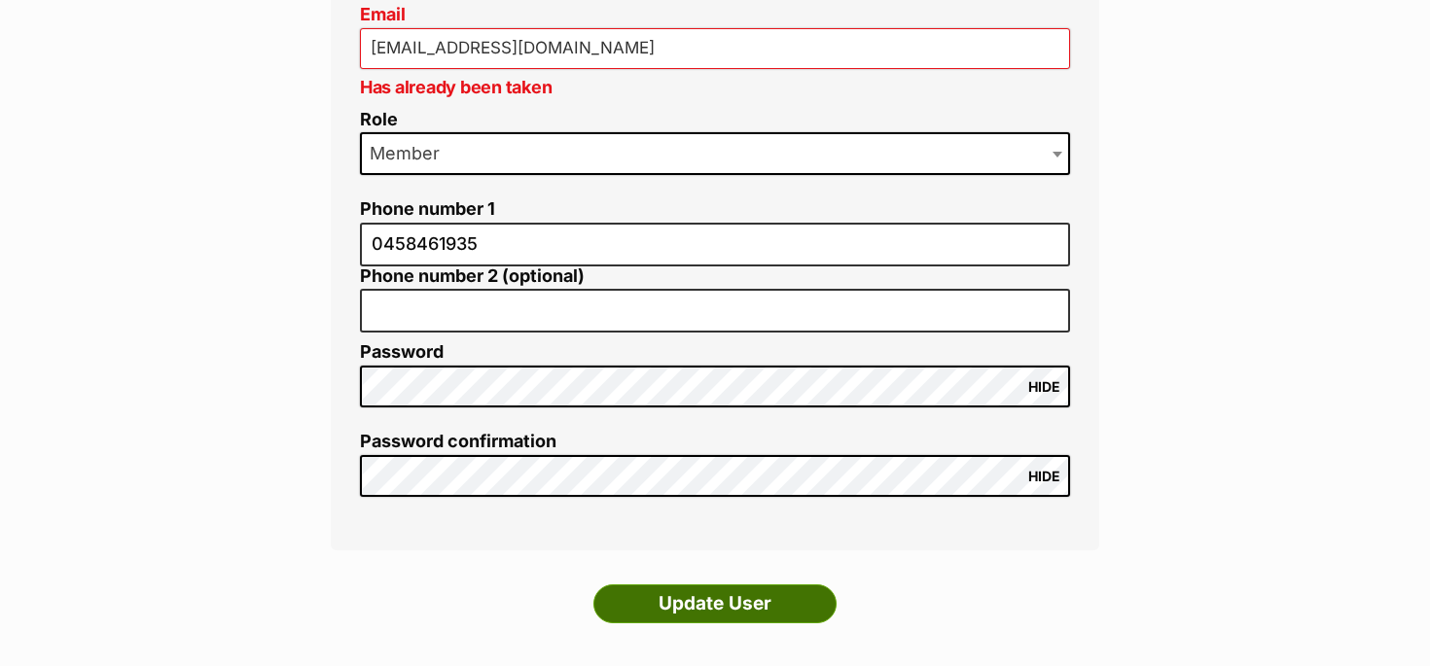
click at [690, 610] on input "Update User" at bounding box center [714, 604] width 243 height 39
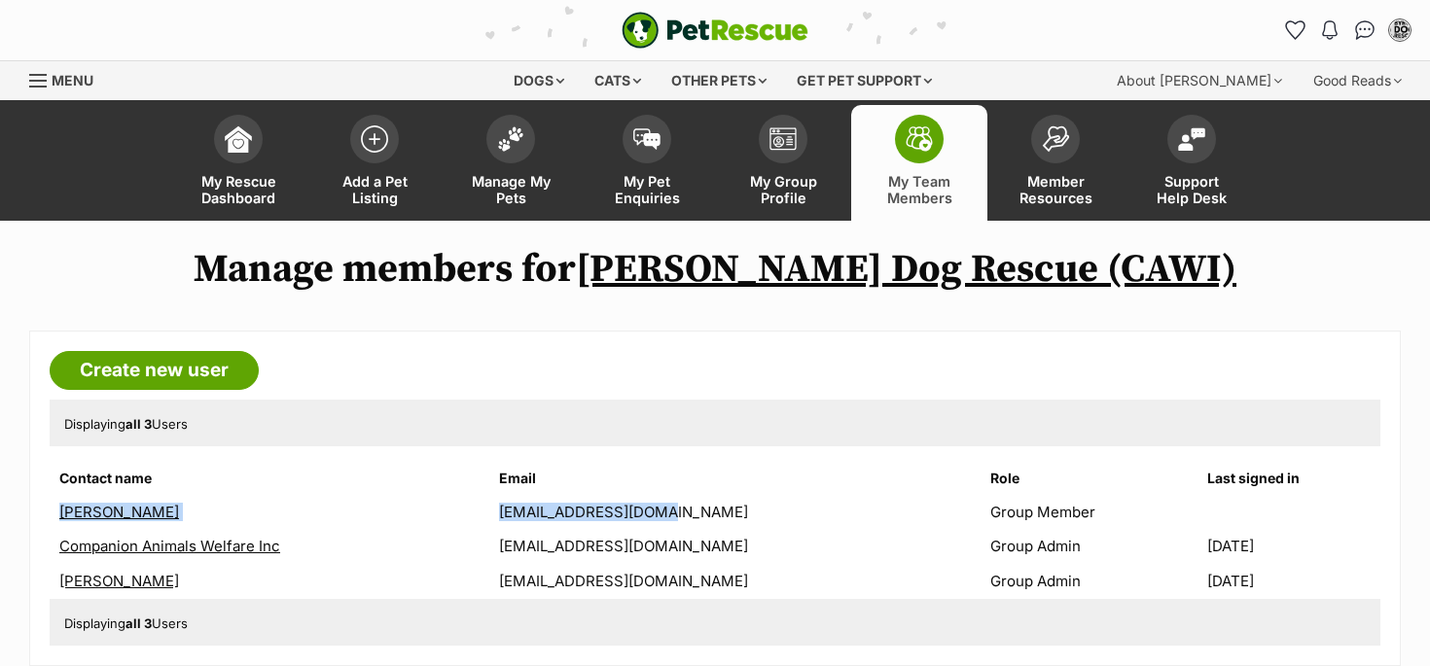
drag, startPoint x: 692, startPoint y: 518, endPoint x: 53, endPoint y: 513, distance: 639.2
click at [53, 513] on tr "[PERSON_NAME] [PERSON_NAME][EMAIL_ADDRESS][DOMAIN_NAME] Group Member" at bounding box center [715, 512] width 1327 height 32
copy tr "[PERSON_NAME] [PERSON_NAME][EMAIL_ADDRESS][DOMAIN_NAME]"
